Goal: Communication & Community: Ask a question

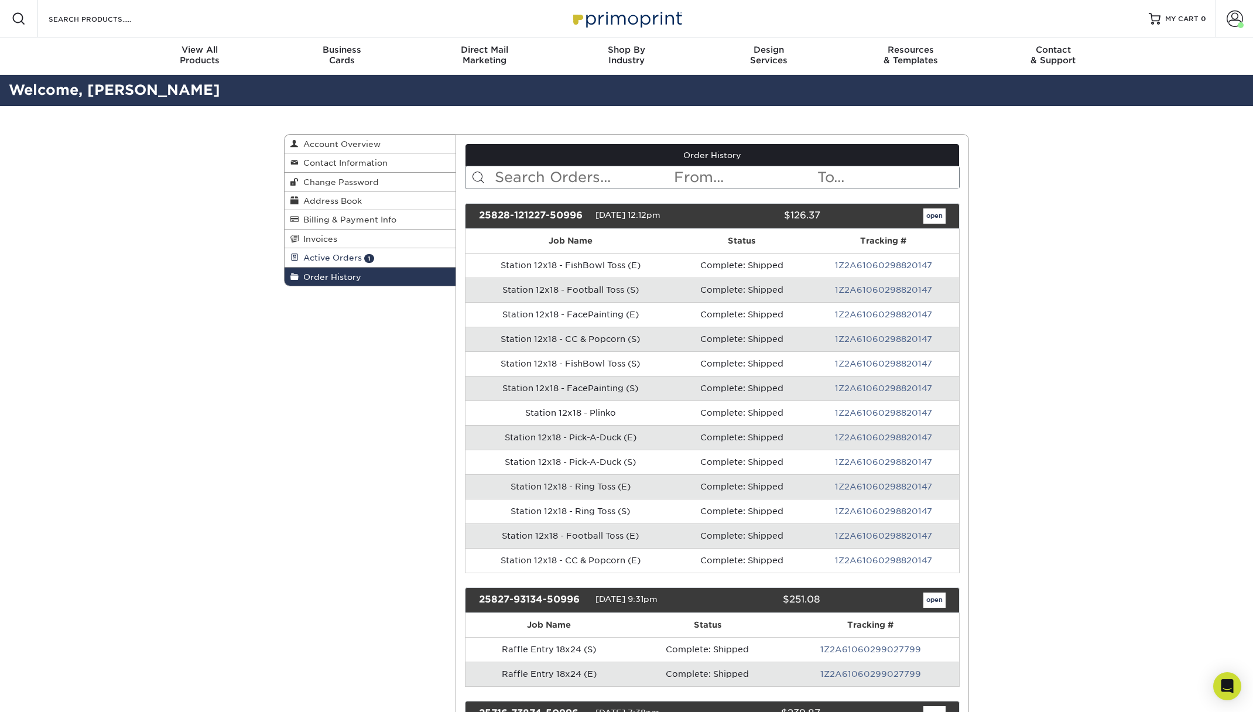
click at [333, 259] on span "Active Orders" at bounding box center [330, 257] width 63 height 9
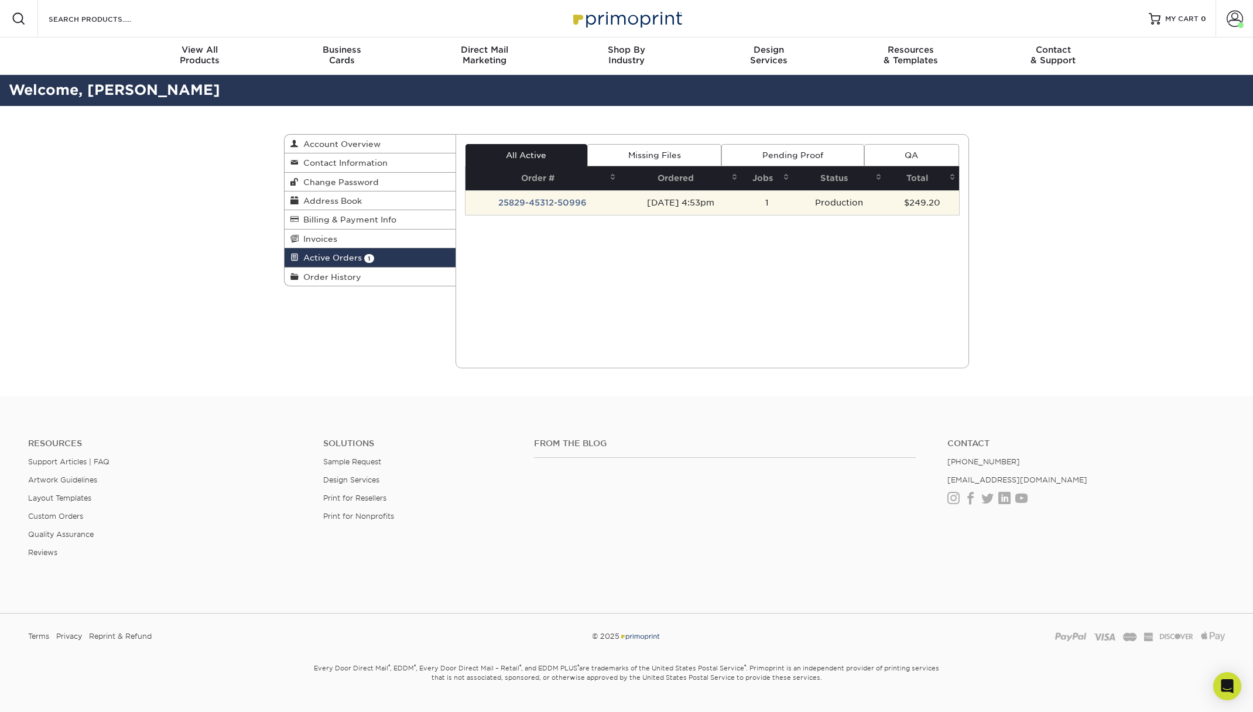
click at [538, 197] on td "25829-45312-50996" at bounding box center [543, 202] width 155 height 25
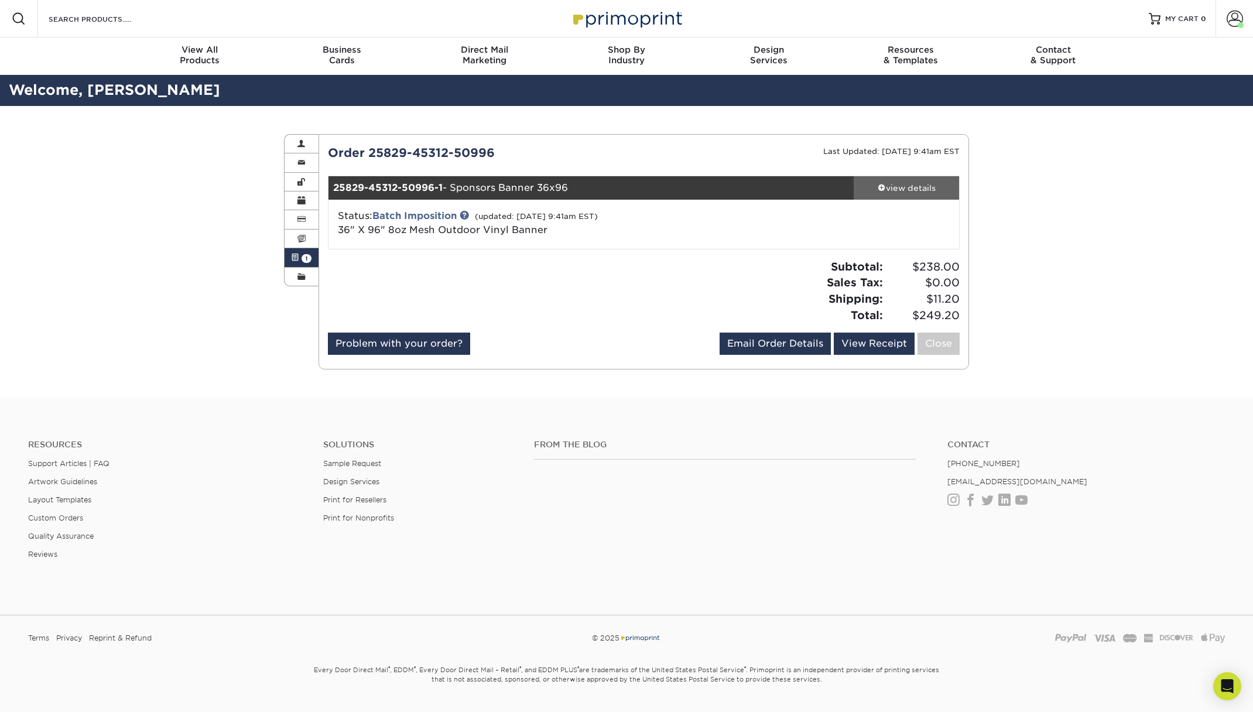
click at [890, 190] on div "view details" at bounding box center [906, 188] width 105 height 12
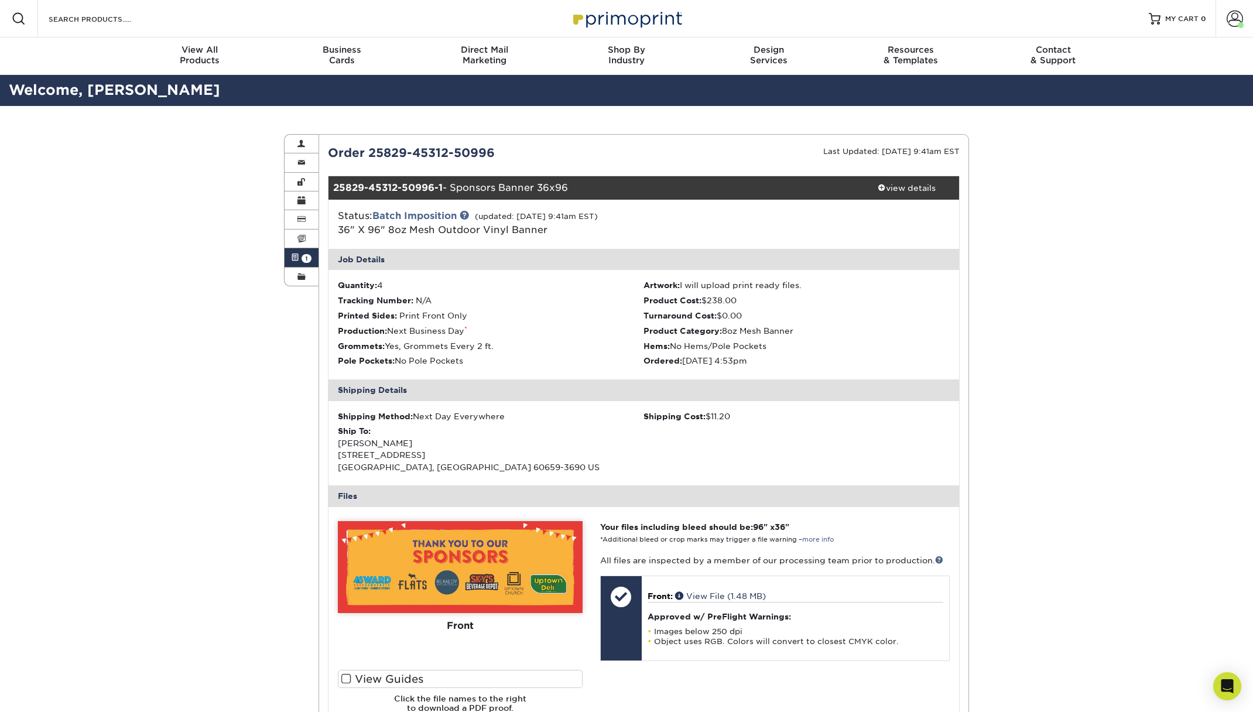
click at [420, 209] on div "Status: Batch Imposition (updated: [DATE] 9:41am EST) 36" X 96" 8oz Mesh Outdoo…" at bounding box center [539, 223] width 420 height 28
click at [422, 210] on link "Batch Imposition" at bounding box center [414, 215] width 84 height 11
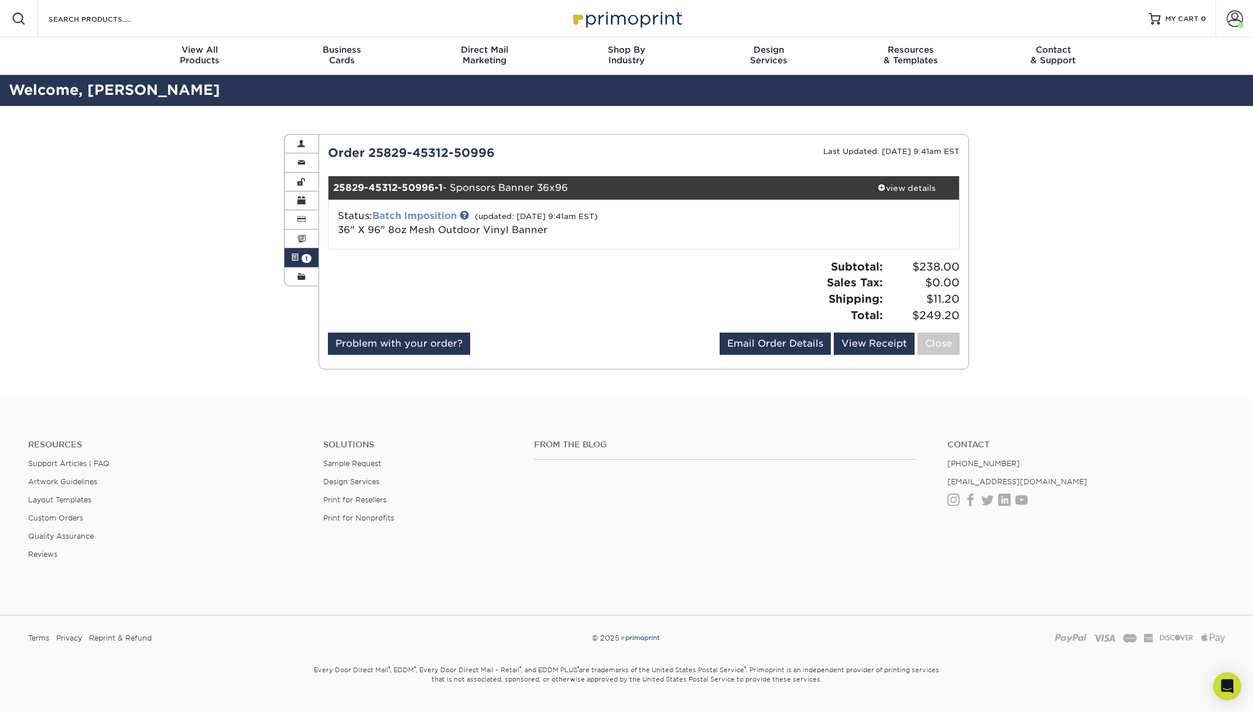
click at [446, 214] on link "Batch Imposition" at bounding box center [414, 215] width 84 height 11
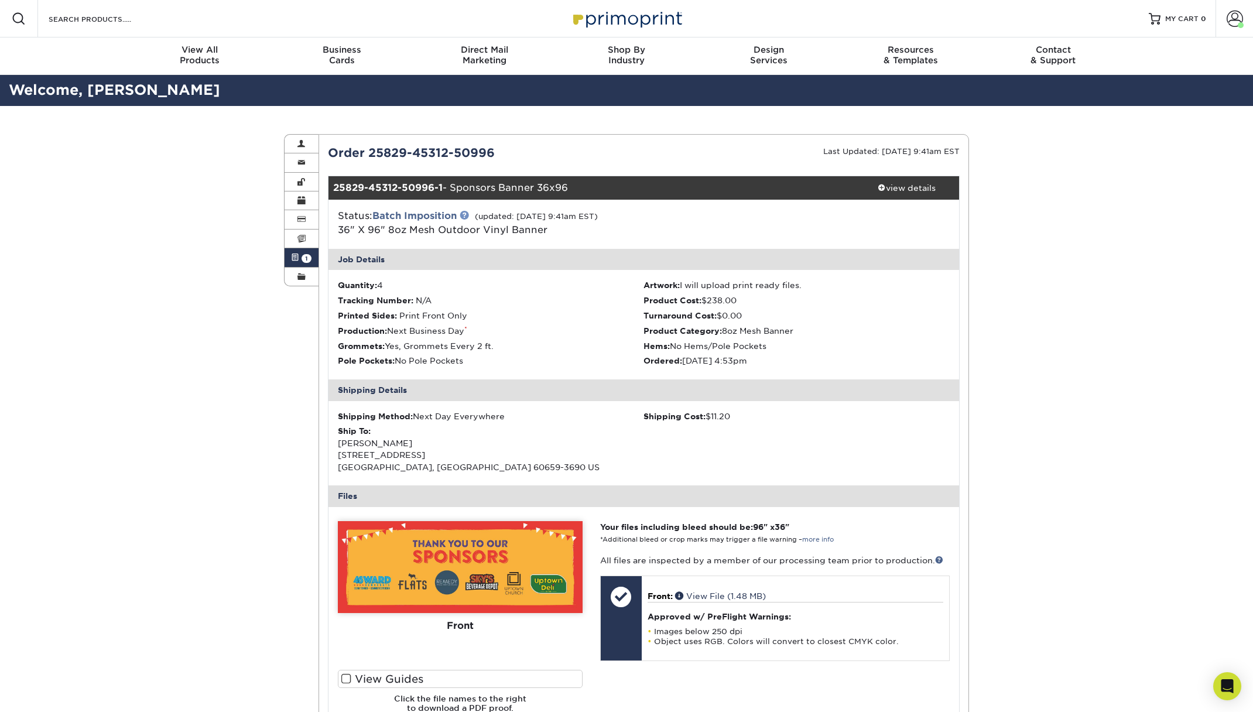
click at [466, 213] on link at bounding box center [464, 214] width 9 height 9
drag, startPoint x: 429, startPoint y: 191, endPoint x: 578, endPoint y: 192, distance: 148.7
click at [578, 192] on div "25829-45312-50996-1 - Sponsors Banner 36x96" at bounding box center [592, 187] width 526 height 23
copy div "25829-45312-50996-1 - Sponsors Banner 36x96"
click at [1224, 680] on icon "Open Intercom Messenger" at bounding box center [1226, 686] width 13 height 15
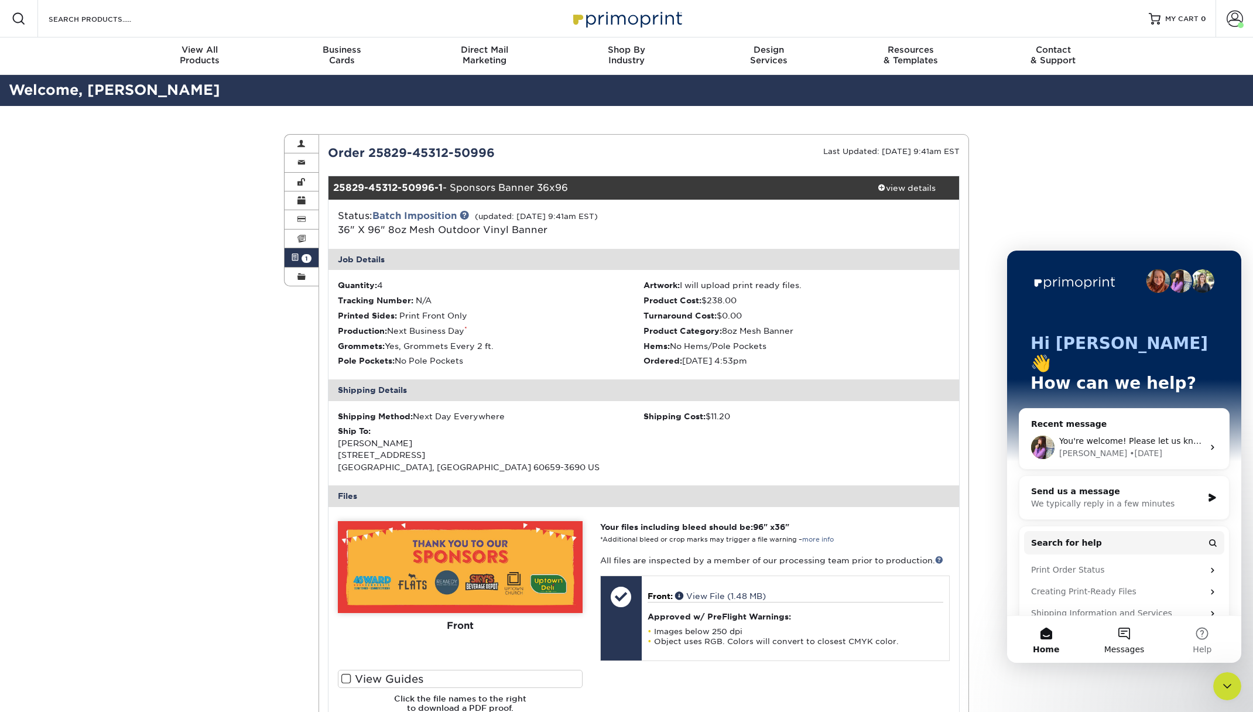
click at [1119, 633] on button "Messages" at bounding box center [1124, 639] width 78 height 47
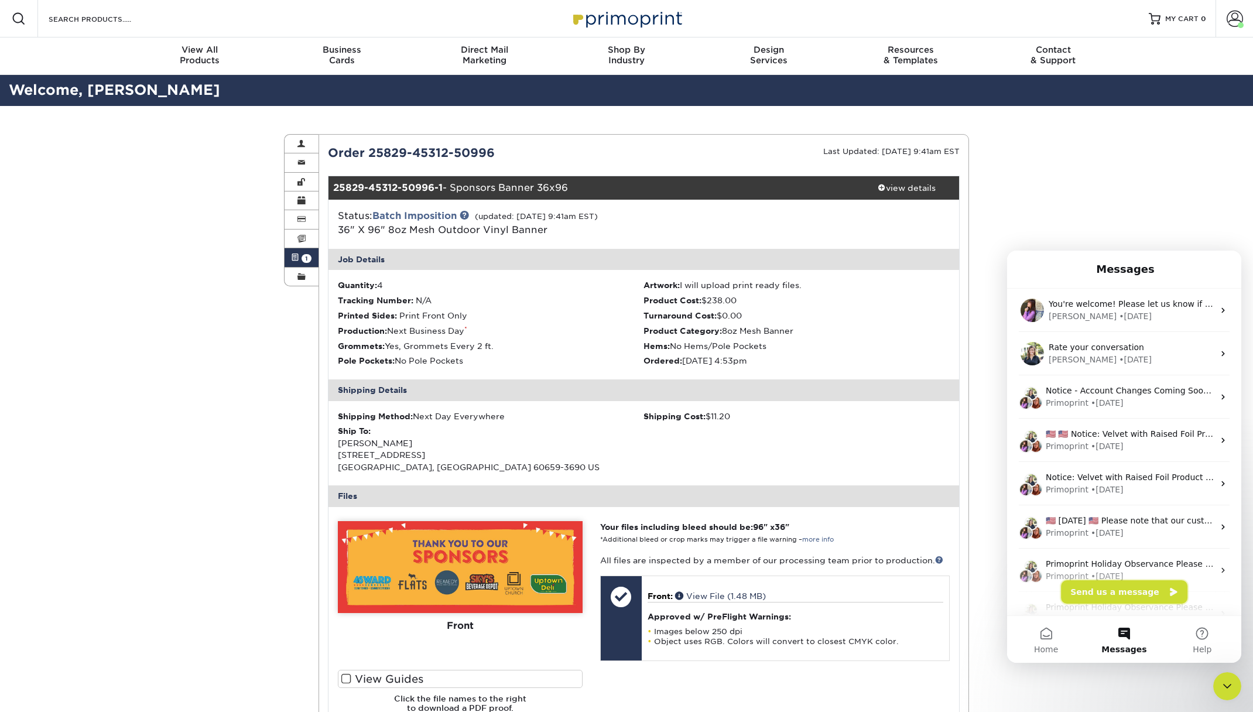
click at [1128, 592] on button "Send us a message" at bounding box center [1124, 591] width 126 height 23
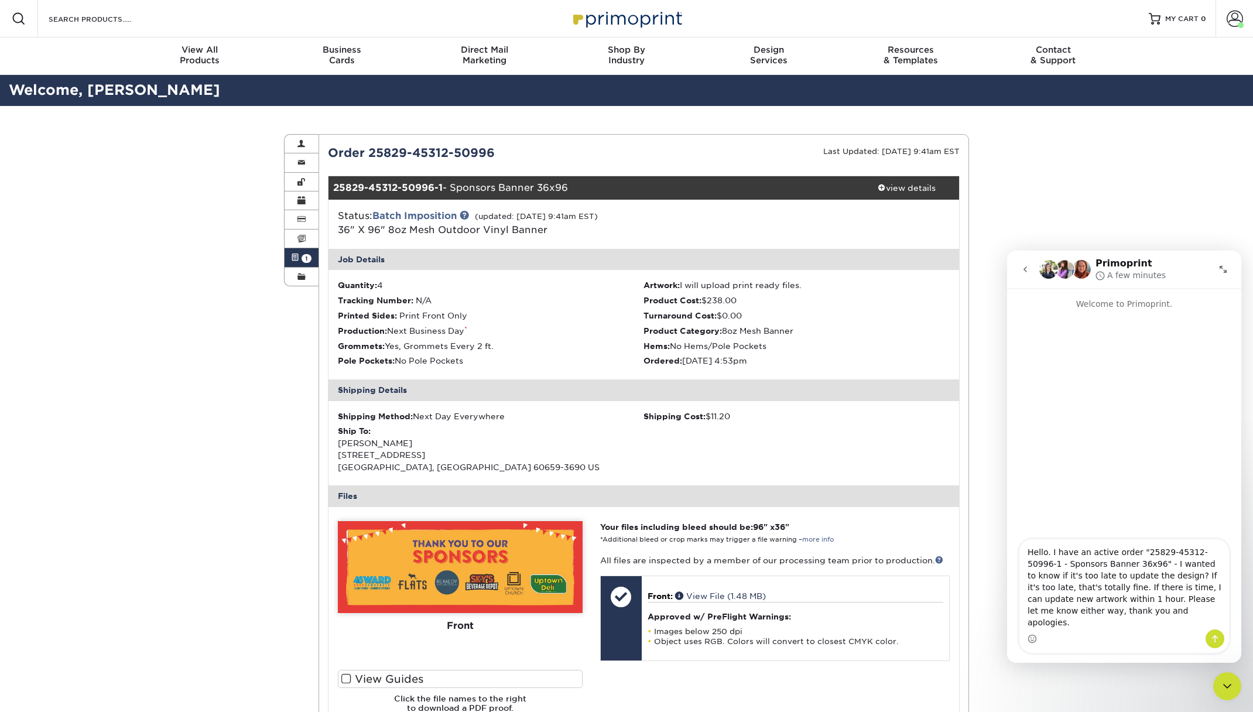
click at [1158, 627] on textarea "Hello. I have an active order "25829-45312-50996-1 - Sponsors Banner 36x96" - I…" at bounding box center [1125, 584] width 210 height 90
type textarea "Hello. I have an active order "25829-45312-50996-1 - Sponsors Banner 36x96" - I…"
click at [1215, 636] on icon "Send a message…" at bounding box center [1215, 639] width 6 height 8
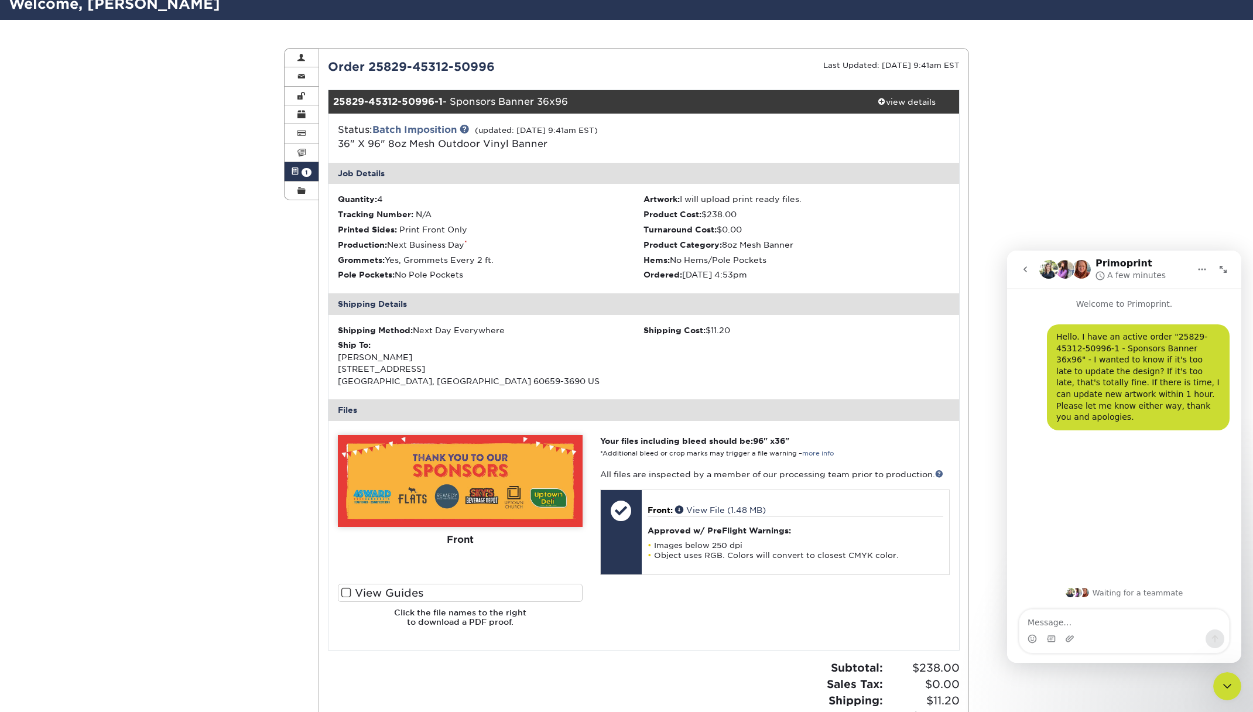
scroll to position [77, 0]
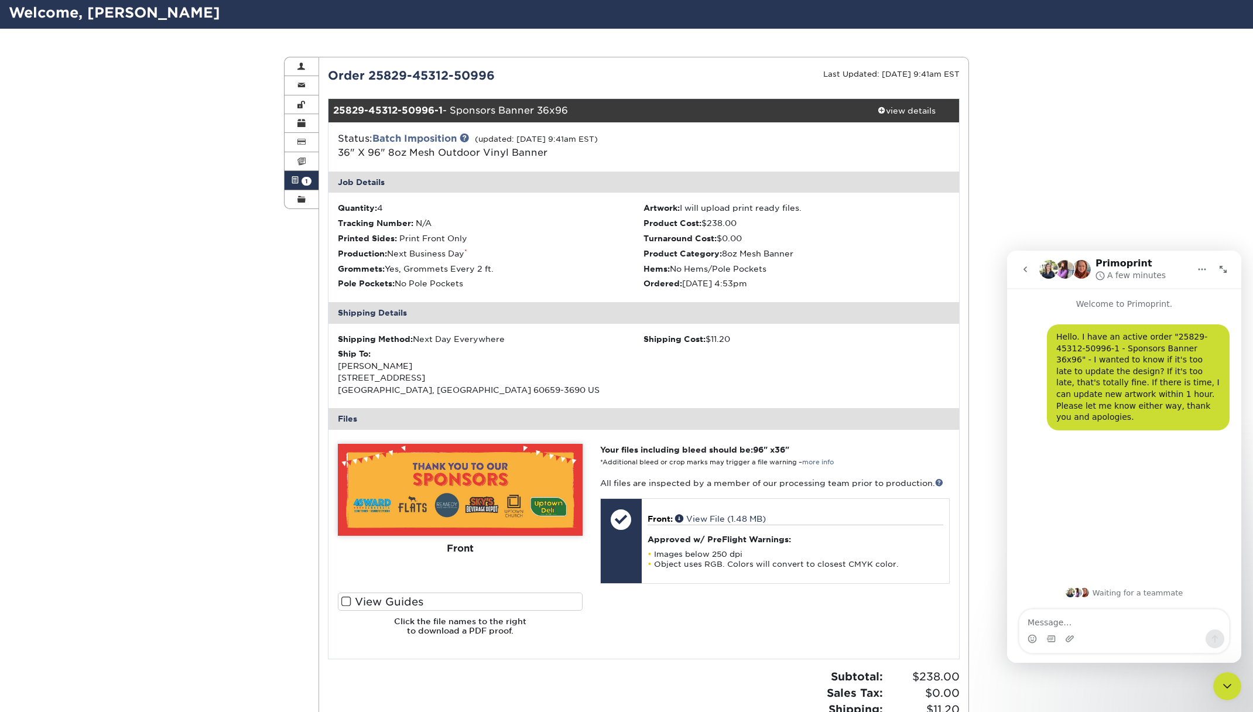
click at [1100, 486] on div "Hello. I have an active order "25829-45312-50996-1 - Sponsors Banner 36x96" - I…" at bounding box center [1124, 444] width 234 height 268
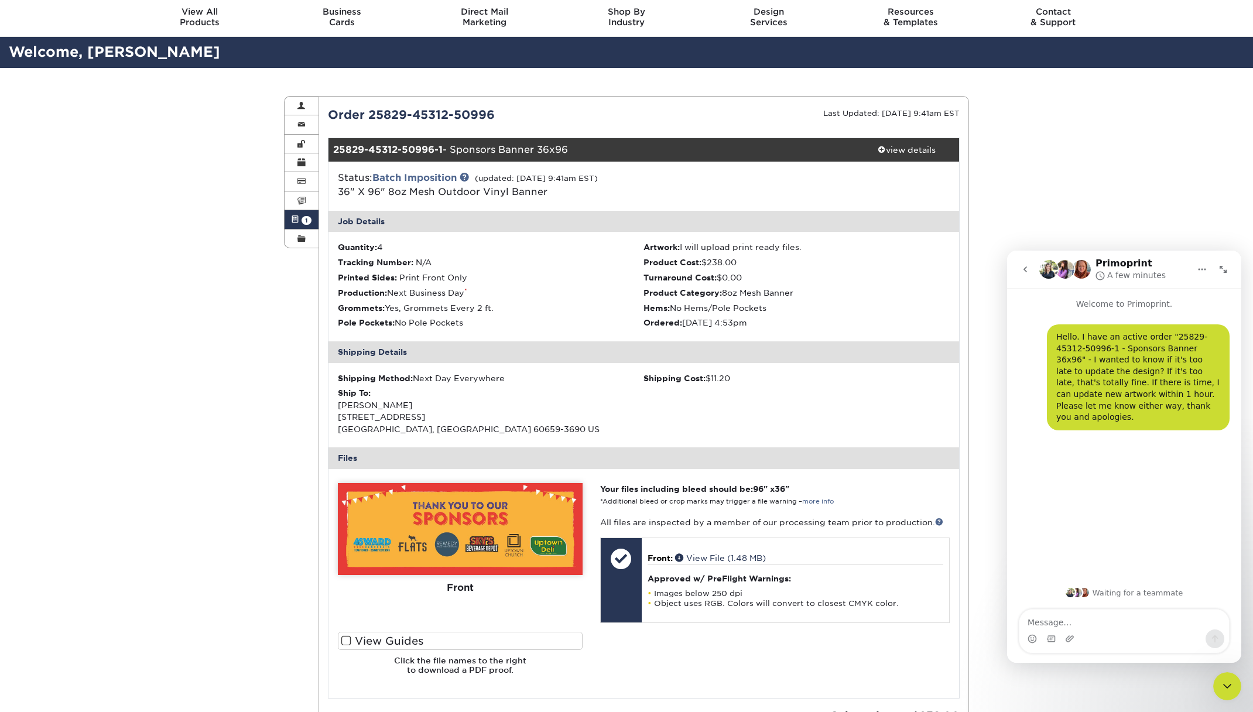
scroll to position [0, 0]
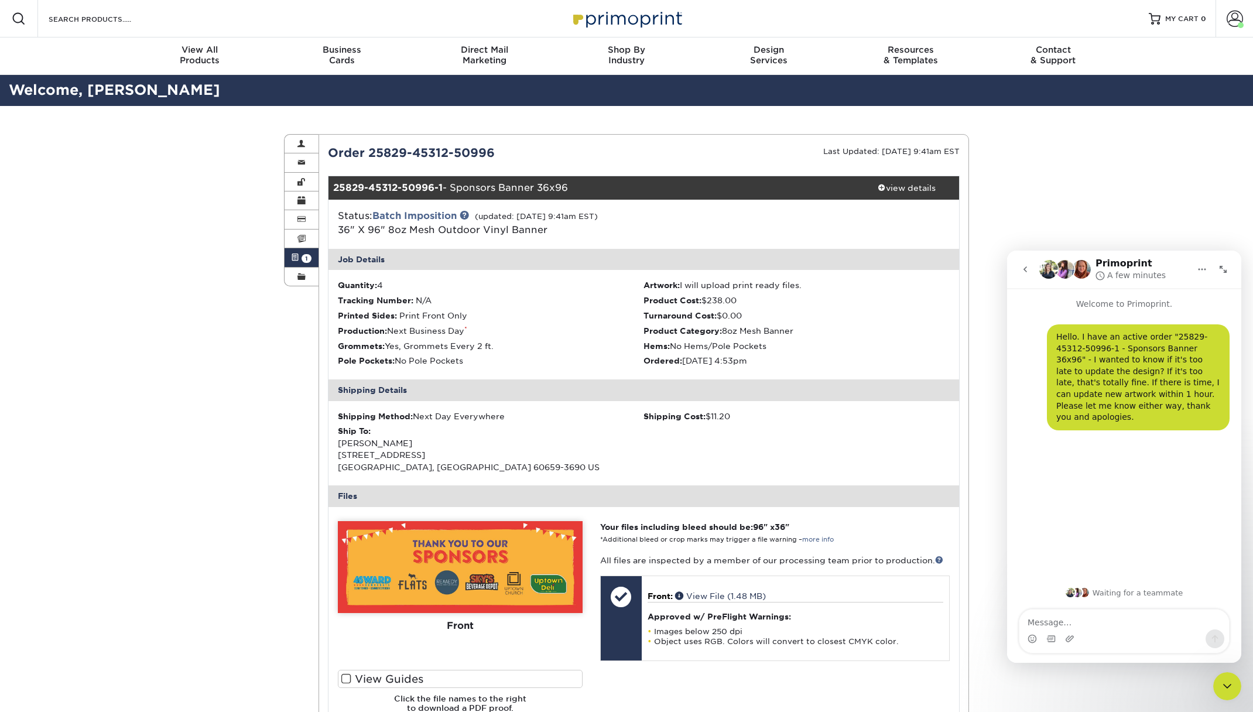
click at [218, 398] on div "Active Orders Account Overview Contact Information Change Password Address Book…" at bounding box center [626, 495] width 1253 height 779
click at [1021, 209] on div "Active Orders Account Overview Contact Information Change Password Address Book…" at bounding box center [626, 495] width 1253 height 779
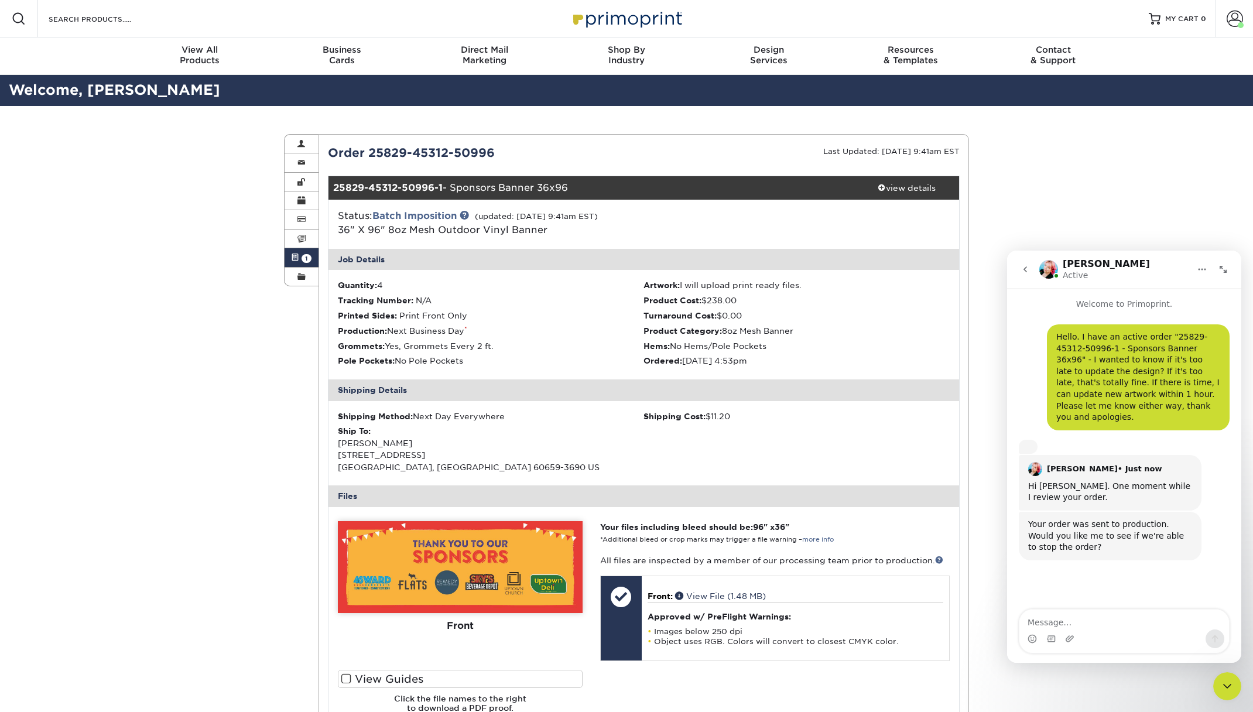
click at [1025, 160] on div "Active Orders Account Overview Contact Information Change Password Address Book…" at bounding box center [626, 495] width 1253 height 779
click at [1038, 175] on div "Active Orders Account Overview Contact Information Change Password Address Book…" at bounding box center [626, 495] width 1253 height 779
click at [1074, 620] on textarea "Message…" at bounding box center [1125, 620] width 210 height 20
type textarea "If I'm able to upload new artwork, without being charged again, yes."
click at [1021, 588] on div "If I'm able to upload new artwork, without being charged again, yes. [PERSON_NA…" at bounding box center [1124, 595] width 211 height 51
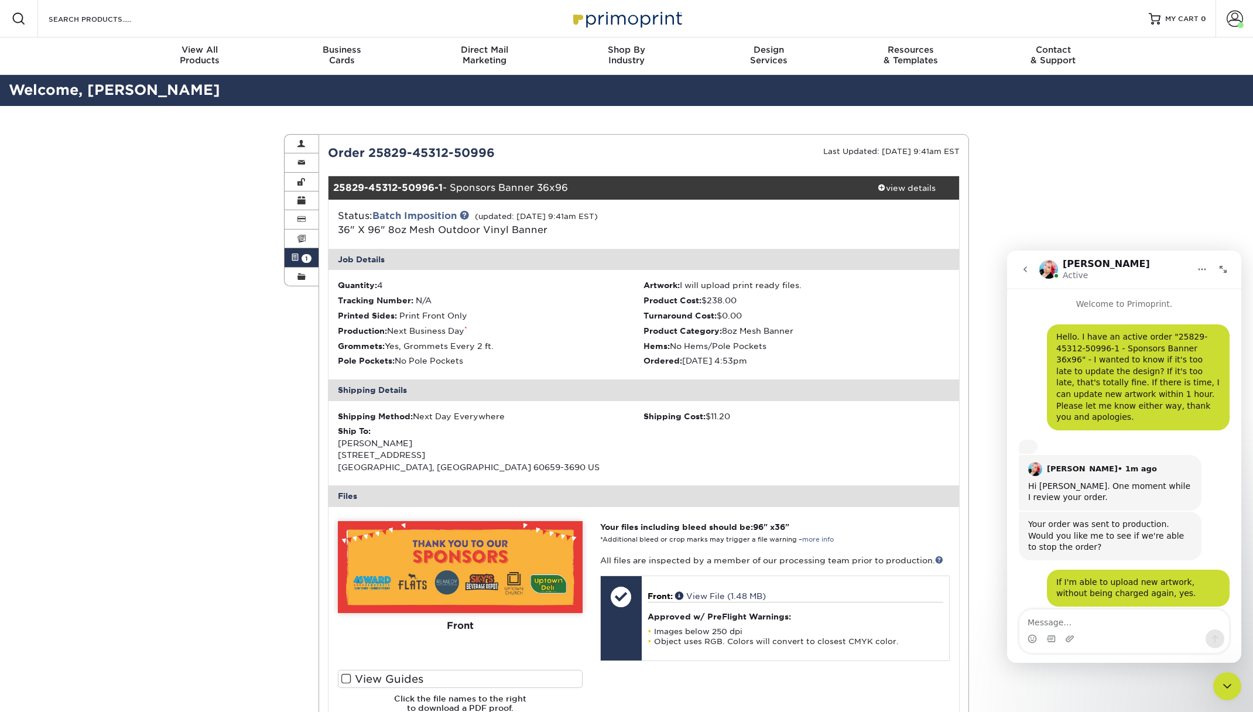
click at [1026, 570] on div "If I'm able to upload new artwork, without being charged again, yes. [PERSON_NA…" at bounding box center [1124, 595] width 211 height 51
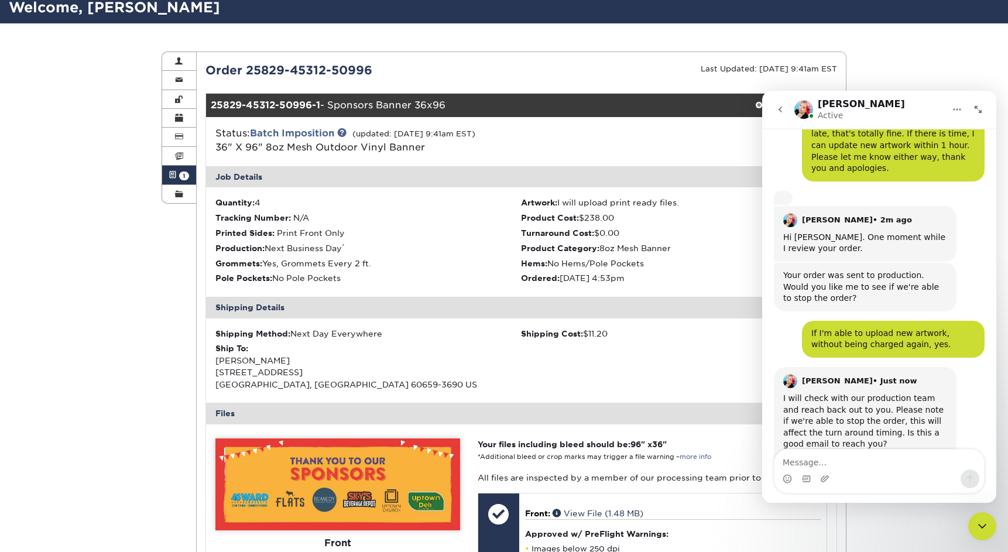
scroll to position [98, 0]
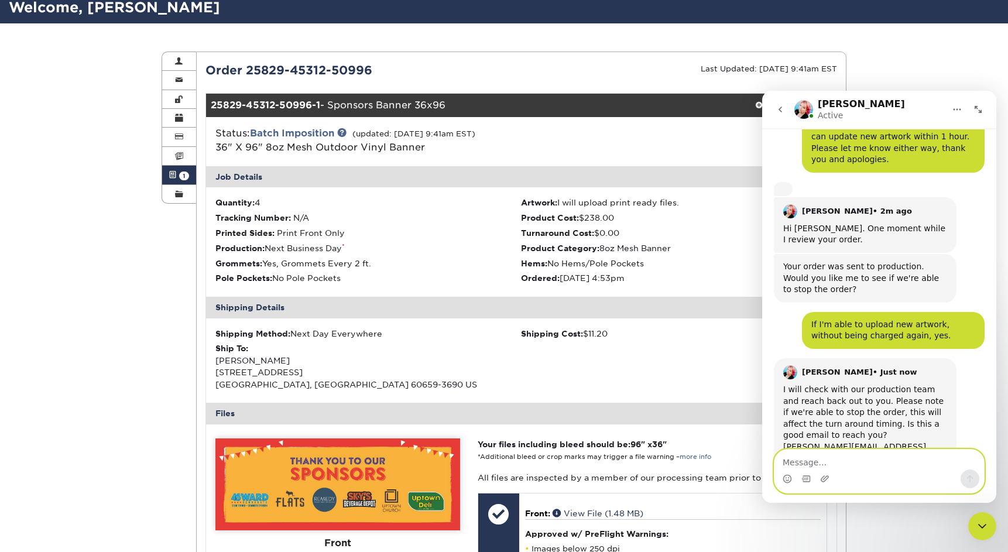
click at [855, 458] on textarea "Message…" at bounding box center [880, 460] width 210 height 20
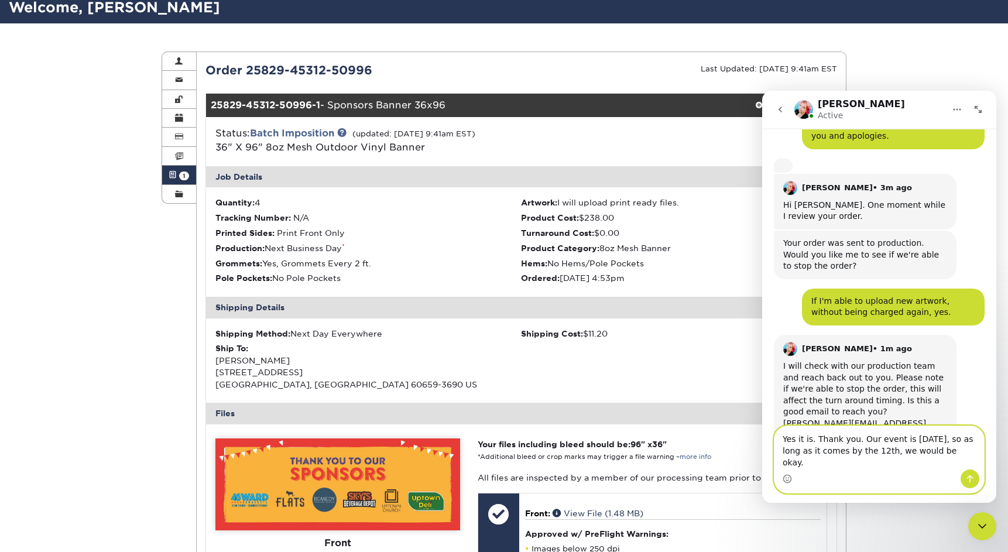
type textarea "Yes it is. Thank you. Our event is [DATE], so as long as it comes by the 12th, …"
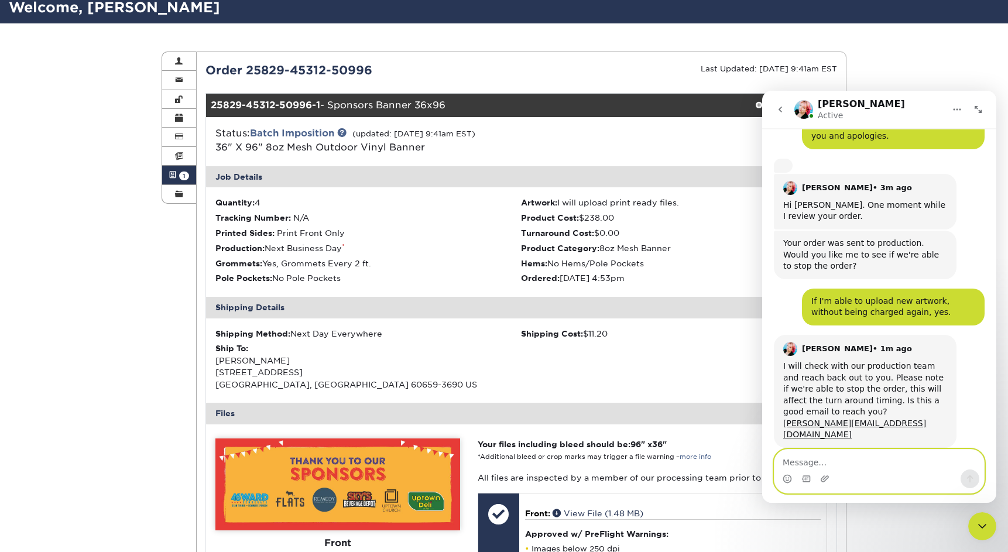
scroll to position [156, 0]
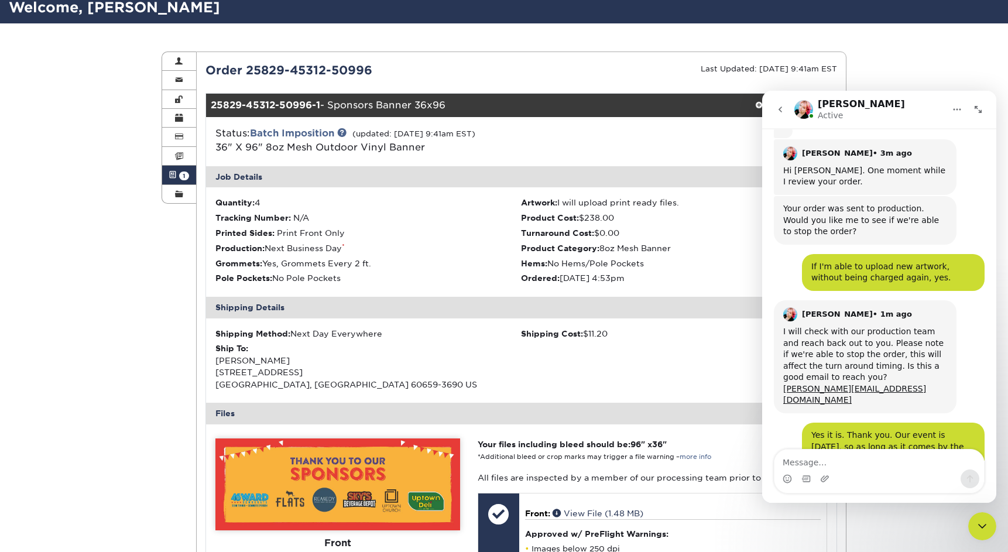
click at [784, 423] on div "Yes it is. Thank you. Our event is [DATE], so as long as it comes by the 12th, …" at bounding box center [879, 454] width 211 height 63
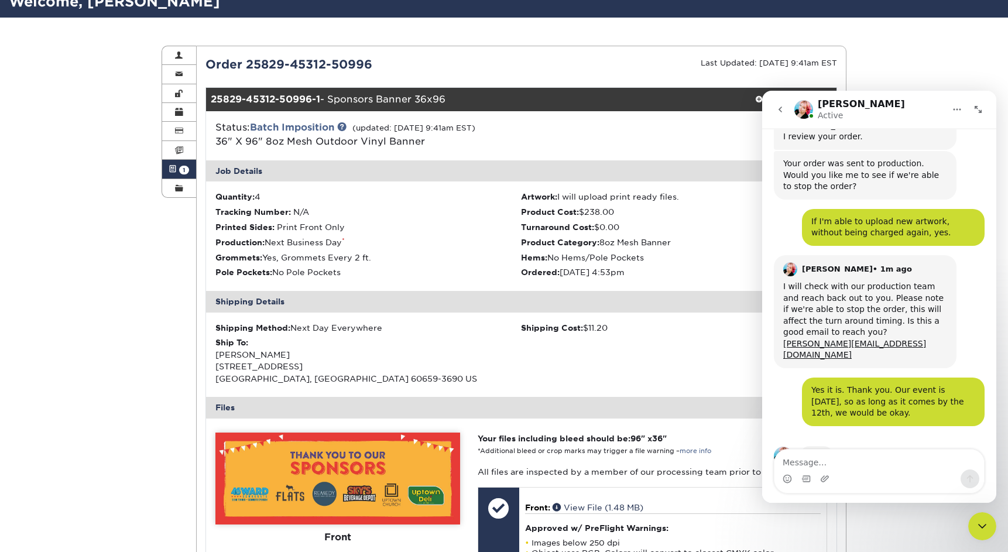
scroll to position [101, 0]
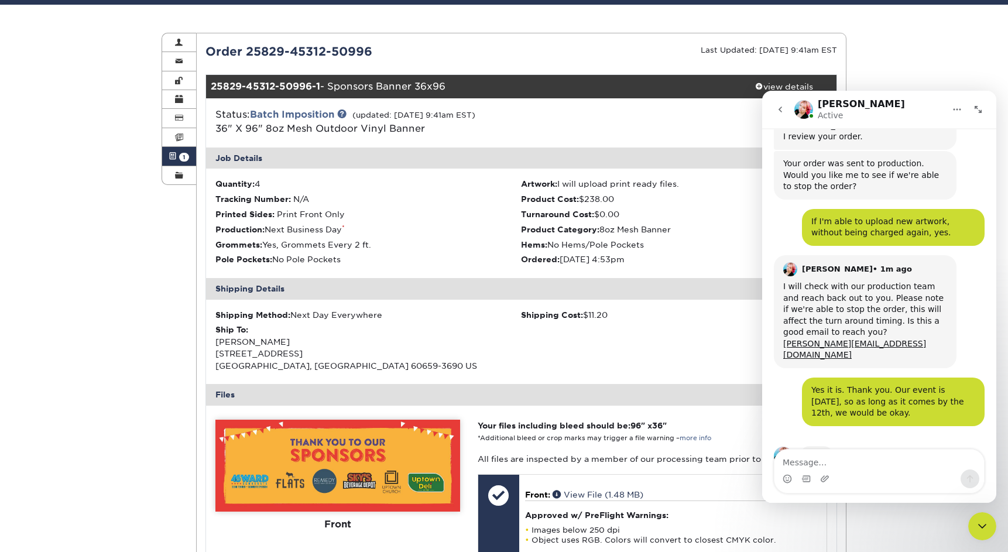
click at [774, 378] on div "Yes it is. Thank you. Our event is [DATE], so as long as it comes by the 12th, …" at bounding box center [879, 409] width 211 height 63
click at [784, 378] on div "Yes it is. Thank you. Our event is [DATE], so as long as it comes by the 12th, …" at bounding box center [879, 409] width 211 height 63
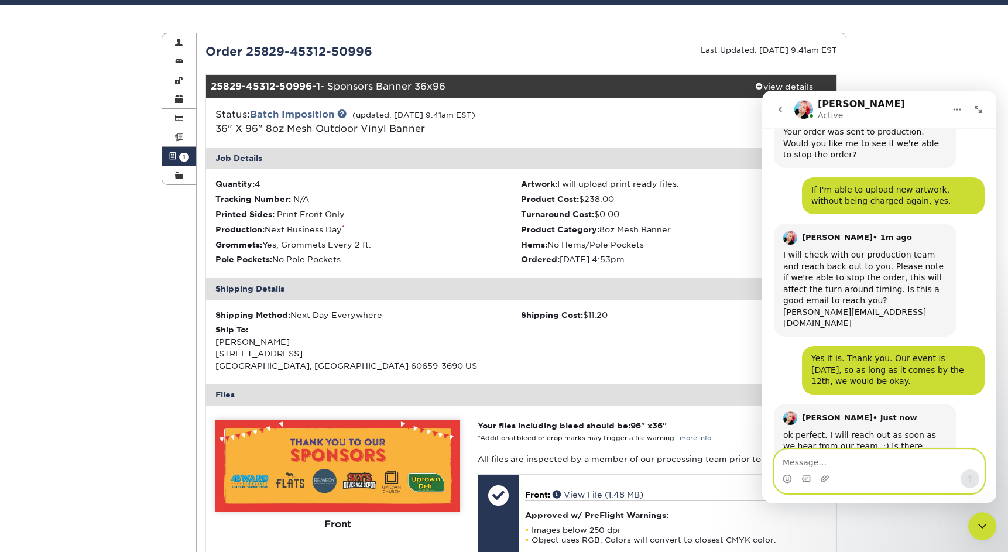
click at [817, 462] on textarea "Message…" at bounding box center [880, 460] width 210 height 20
type textarea "No. Thank you so much, [PERSON_NAME]!"
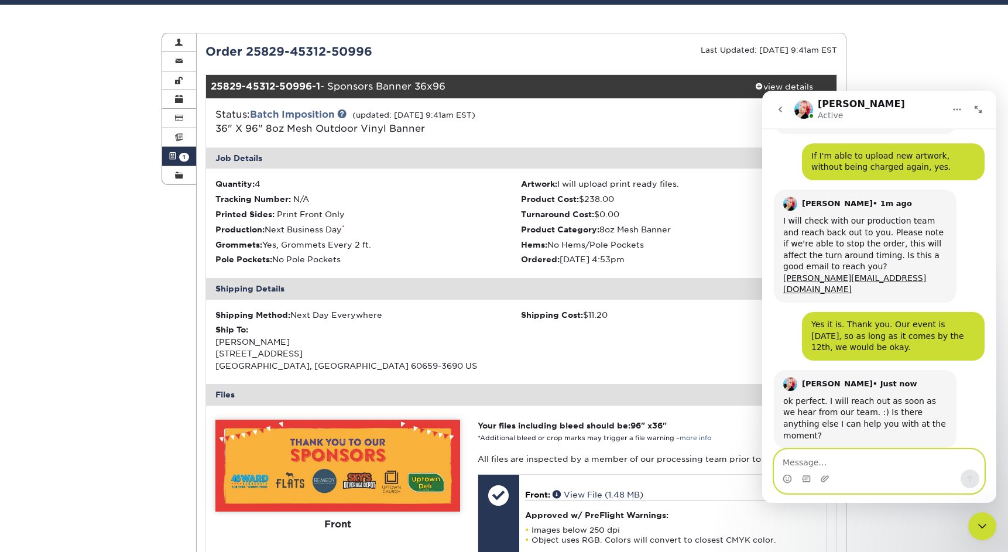
scroll to position [267, 0]
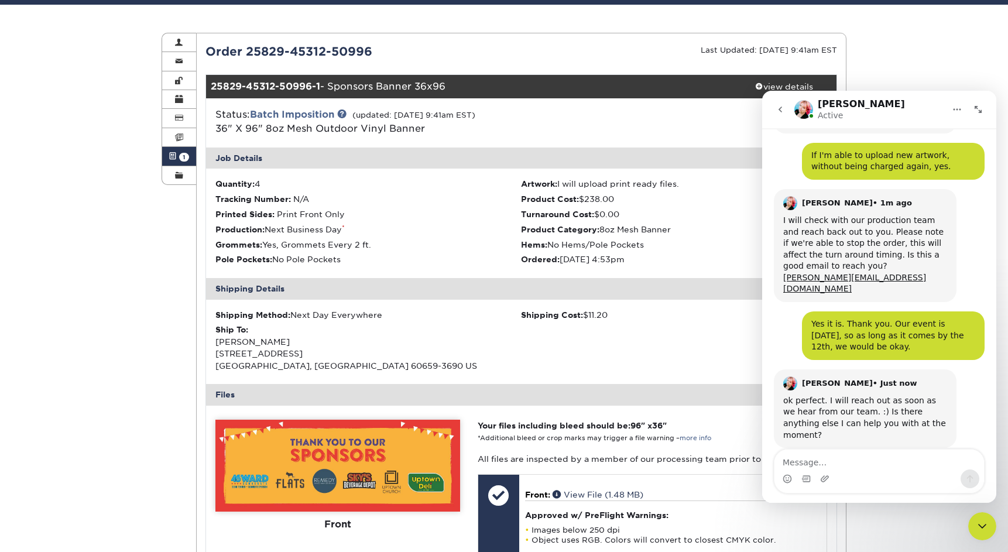
click at [786, 457] on div "No. Thank you so much, [PERSON_NAME]! [PERSON_NAME] • Just now" at bounding box center [879, 482] width 211 height 51
click at [792, 457] on div "No. Thank you so much, [PERSON_NAME]! [PERSON_NAME] • Just now" at bounding box center [879, 482] width 211 height 51
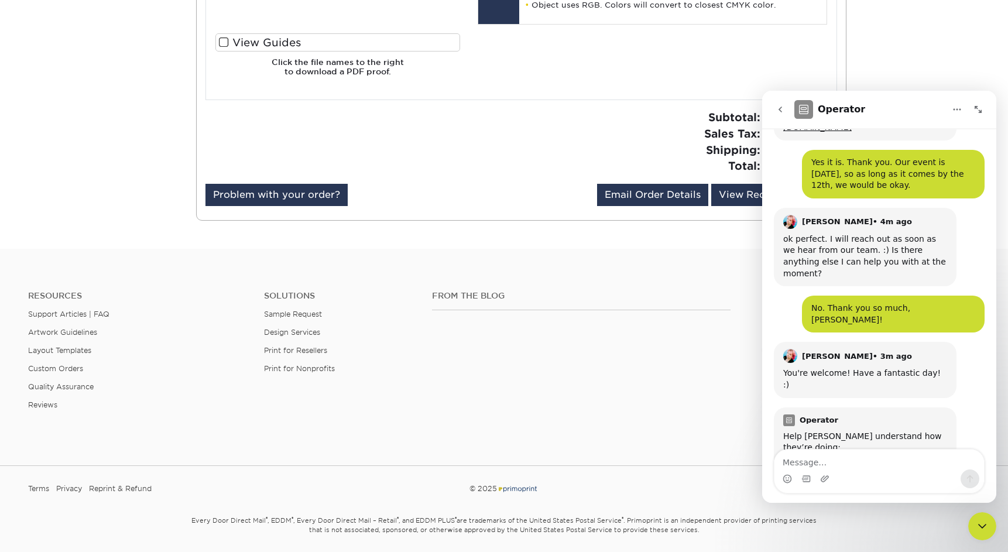
scroll to position [443, 0]
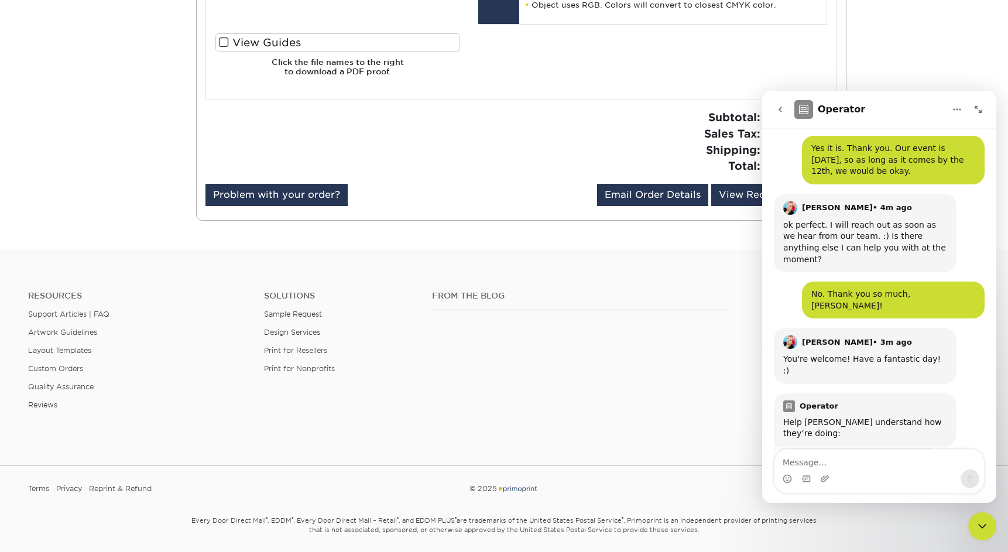
click at [912, 480] on span "Amazing" at bounding box center [911, 490] width 21 height 21
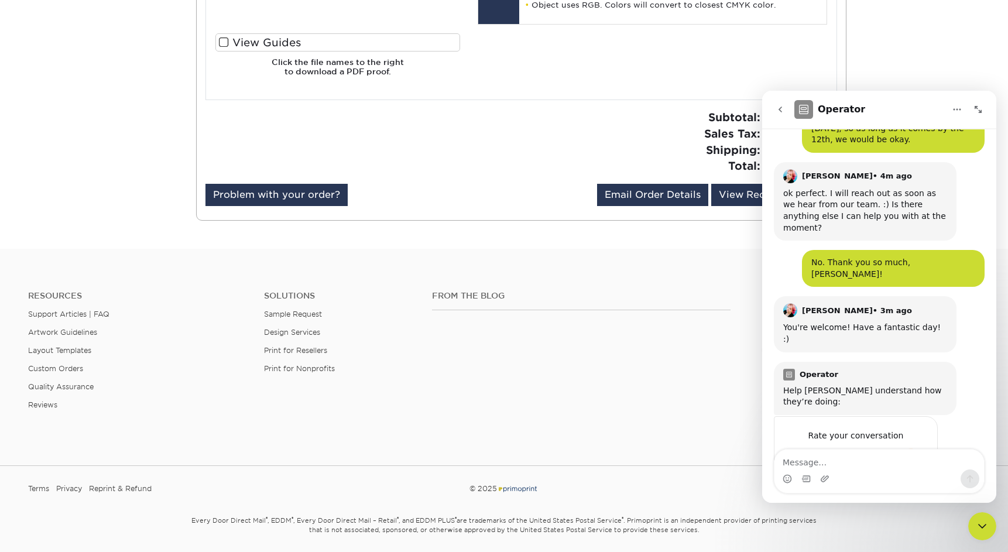
click at [779, 110] on icon "go back" at bounding box center [780, 109] width 9 height 9
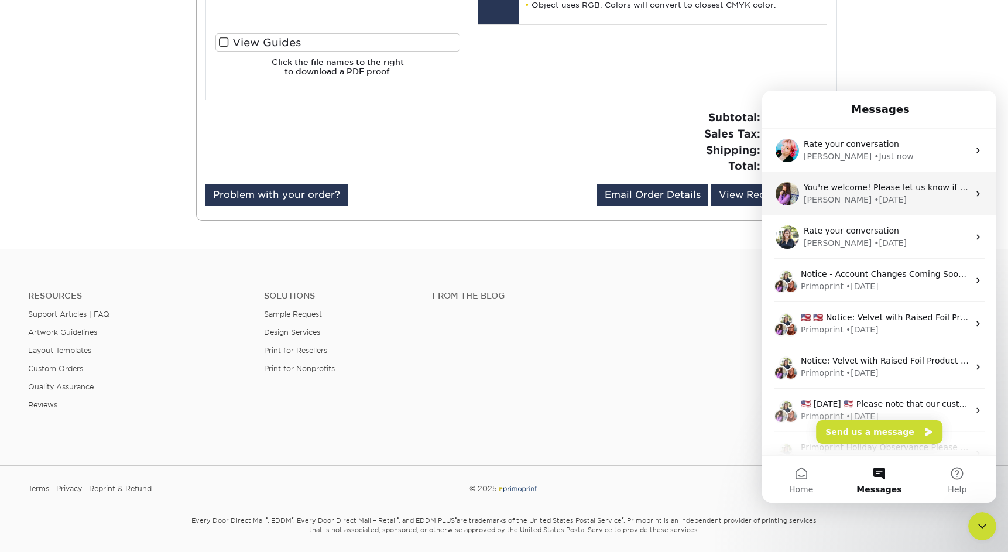
scroll to position [522, 0]
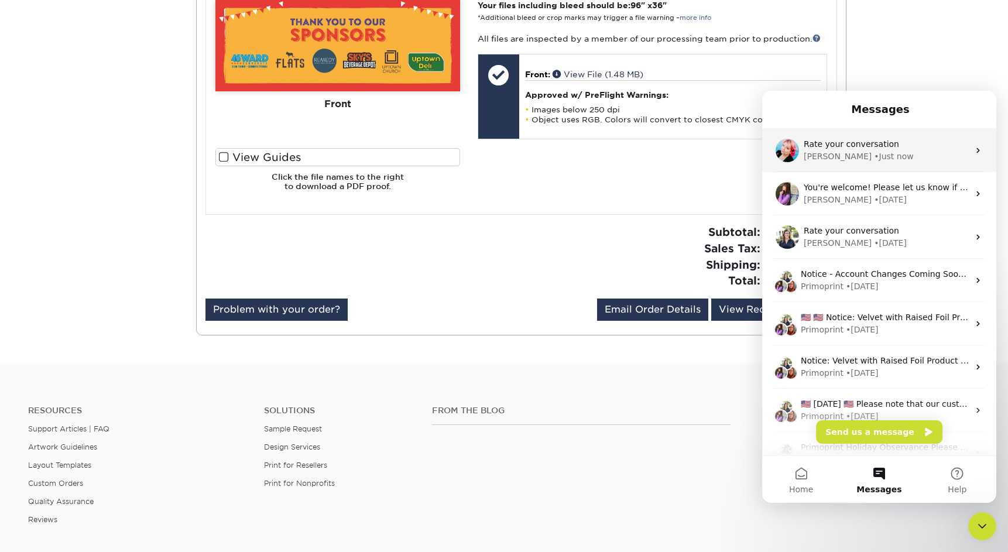
click at [818, 155] on div "[PERSON_NAME]" at bounding box center [838, 157] width 68 height 12
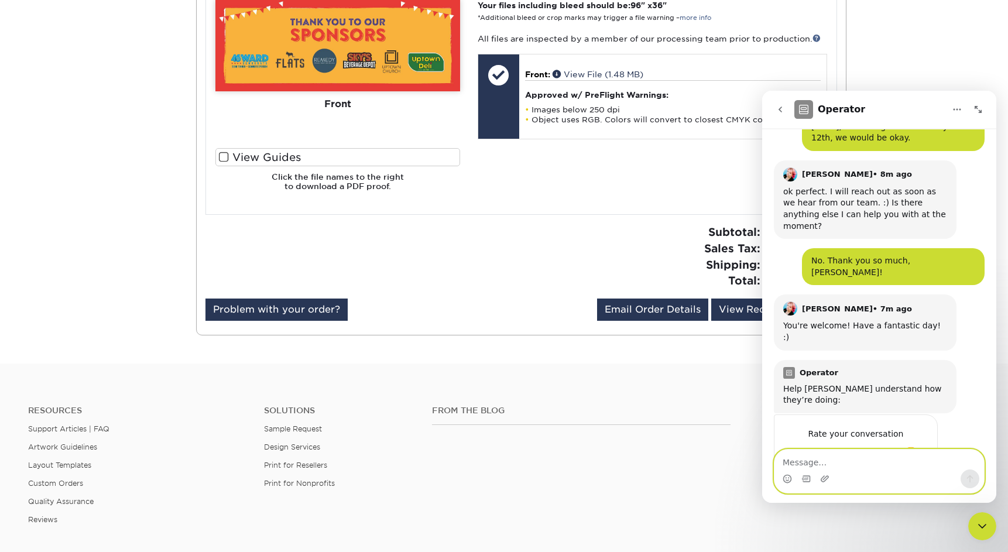
scroll to position [459, 0]
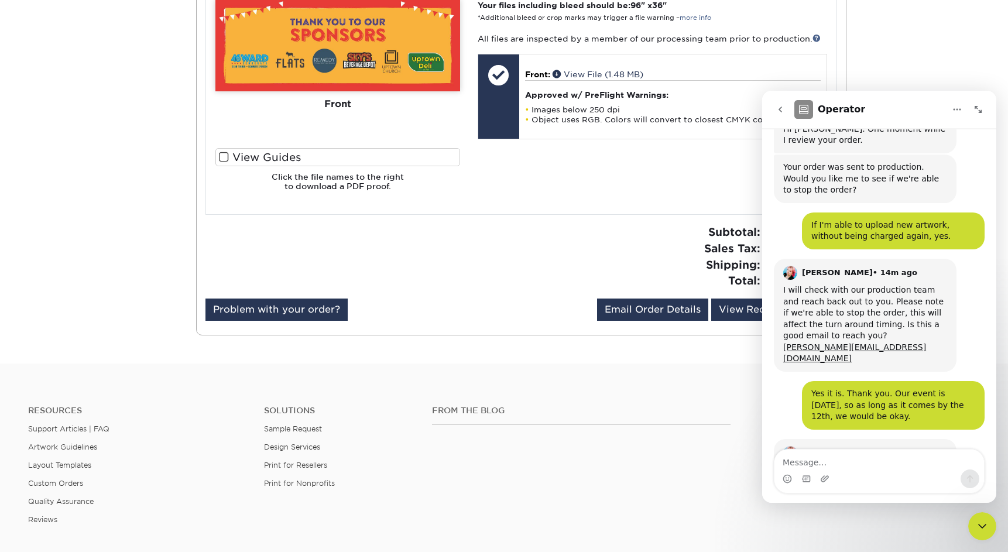
scroll to position [70, 0]
